Goal: Check status: Check status

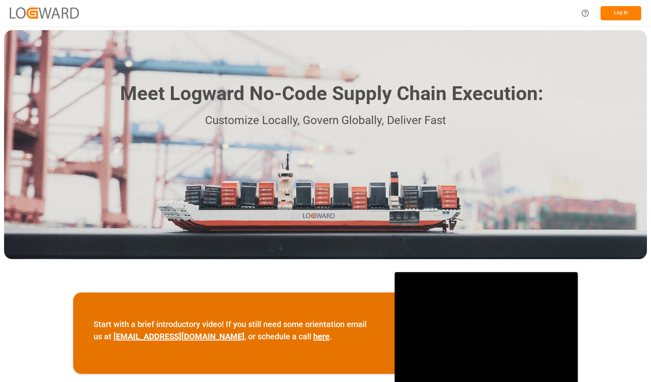
click at [614, 12] on button "Log In" at bounding box center [621, 13] width 41 height 14
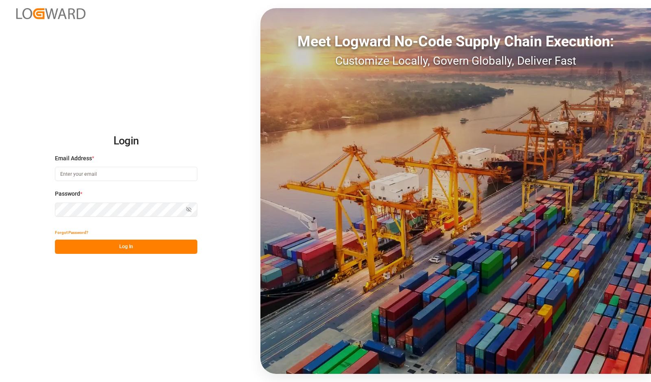
type input "[PERSON_NAME][EMAIL_ADDRESS][DOMAIN_NAME]"
click at [111, 247] on button "Log In" at bounding box center [126, 247] width 142 height 14
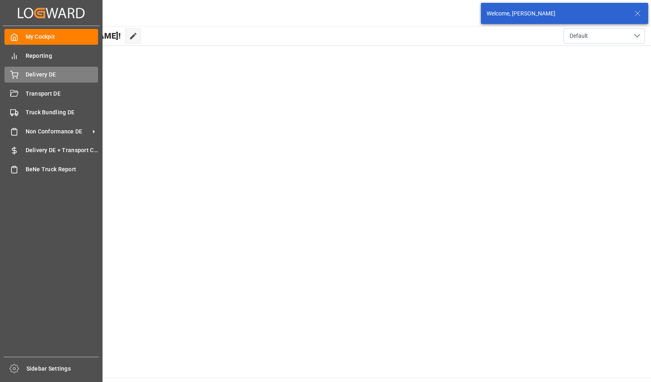
click at [16, 76] on icon at bounding box center [14, 75] width 8 height 8
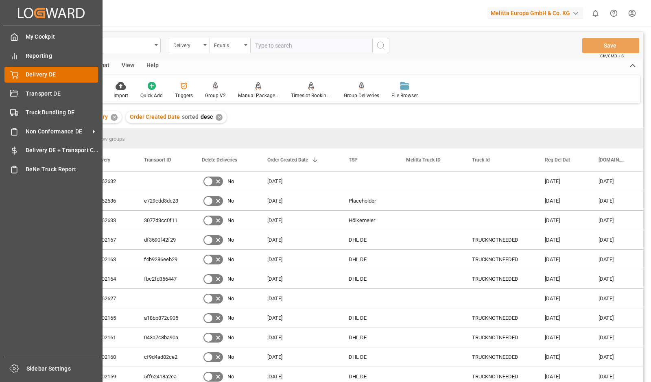
click at [15, 77] on icon at bounding box center [14, 75] width 8 height 8
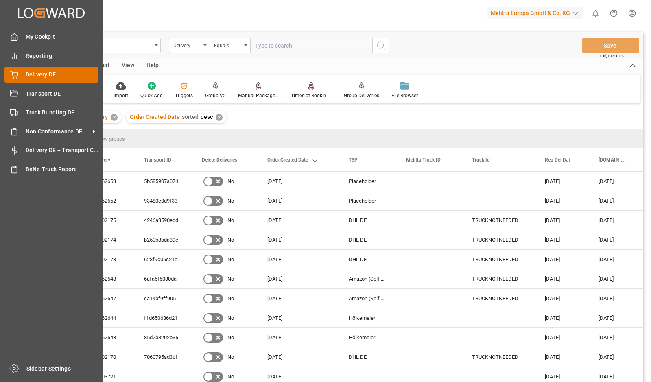
click at [29, 74] on span "Delivery DE" at bounding box center [62, 74] width 73 height 9
